Goal: Transaction & Acquisition: Purchase product/service

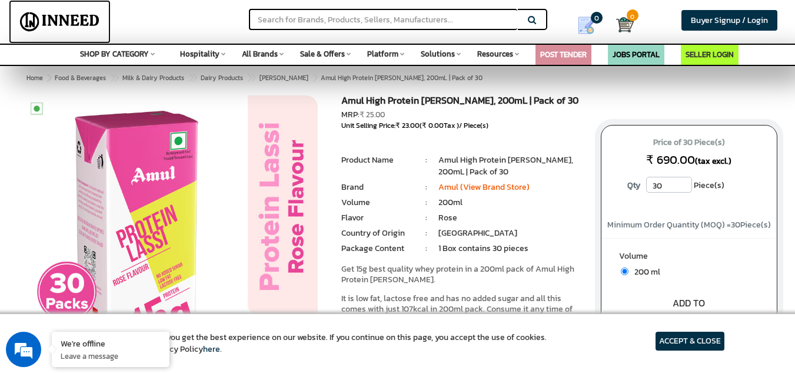
click at [75, 18] on img at bounding box center [60, 21] width 88 height 29
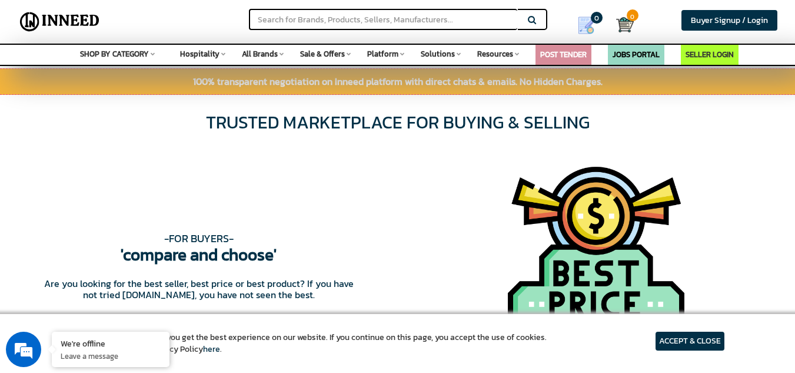
scroll to position [1295, 0]
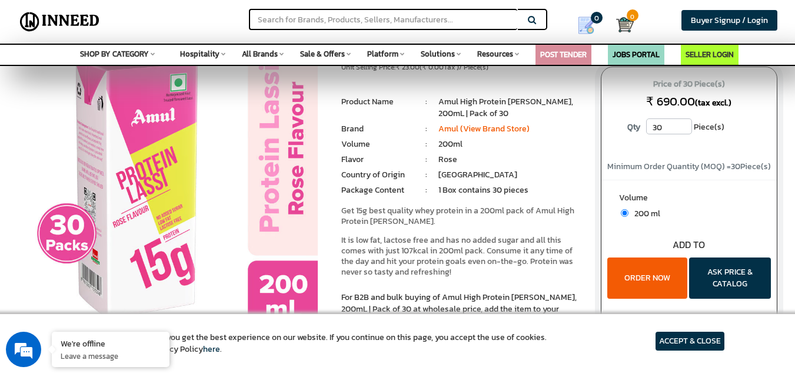
scroll to position [59, 0]
